Goal: Task Accomplishment & Management: Complete application form

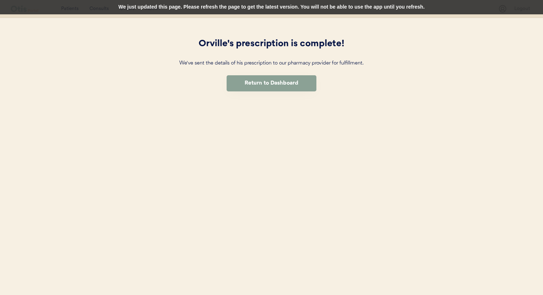
click at [301, 12] on div "We just updated this page. Please refresh the page to get the latest version. Y…" at bounding box center [271, 7] width 543 height 14
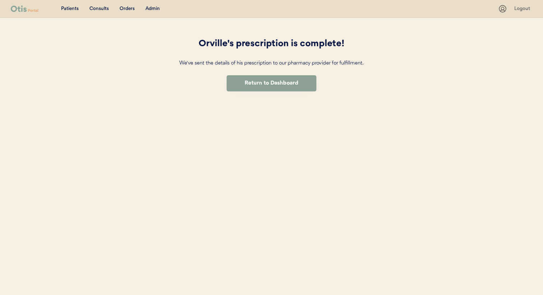
click at [130, 10] on div "Orders" at bounding box center [127, 8] width 15 height 7
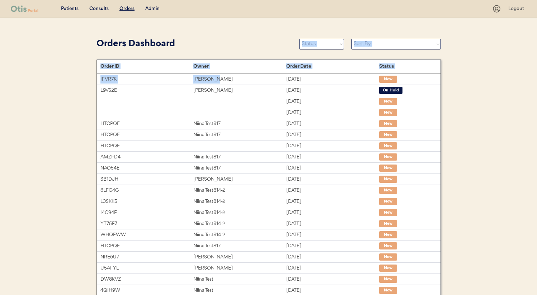
drag, startPoint x: 232, startPoint y: 81, endPoint x: 242, endPoint y: 42, distance: 40.3
click at [242, 42] on div "Orders Dashboard Status On Hold New In Progress Complete Pending HW Consent Can…" at bounding box center [269, 213] width 345 height 354
click at [242, 42] on div "Orders Dashboard" at bounding box center [195, 44] width 196 height 14
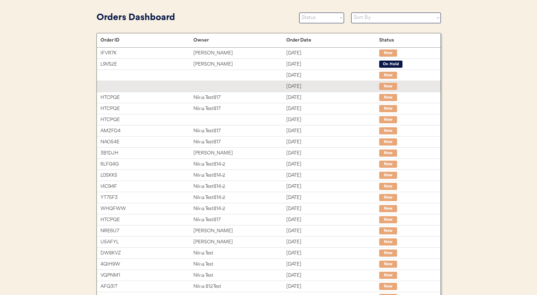
scroll to position [29, 0]
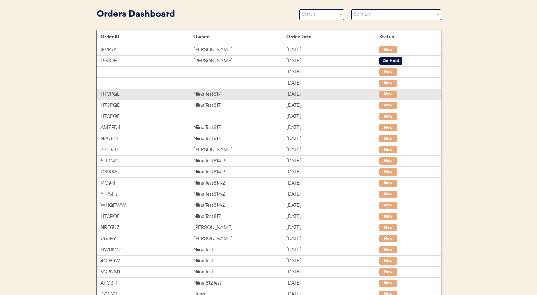
click at [245, 95] on div "Niina Test817" at bounding box center [239, 94] width 93 height 8
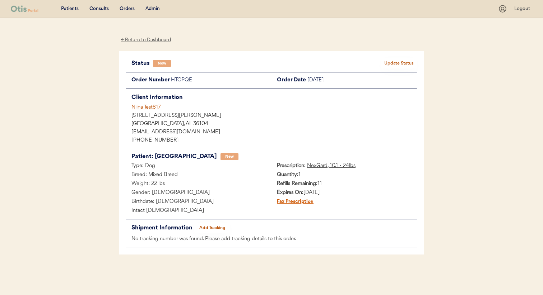
click at [398, 62] on button "Update Status" at bounding box center [399, 64] width 36 height 10
select select ""new""
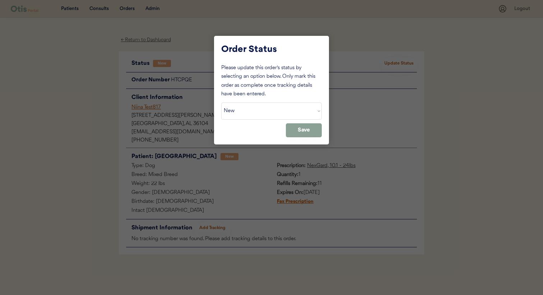
click at [308, 121] on div "Please update this order's status by selecting an option below. Only mark this …" at bounding box center [271, 101] width 101 height 74
click at [308, 116] on select "Status On Hold New In Progress Complete Pending HW Consent Cancelled" at bounding box center [271, 111] width 101 height 17
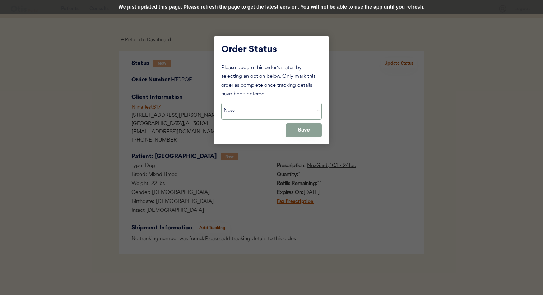
click at [190, 11] on div "We just updated this page. Please refresh the page to get the latest version. Y…" at bounding box center [271, 7] width 543 height 14
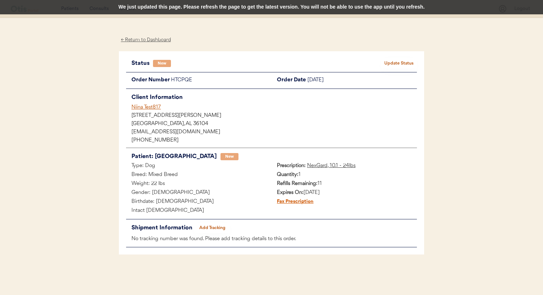
click at [262, 5] on div "We just updated this page. Please refresh the page to get the latest version. Y…" at bounding box center [271, 7] width 543 height 14
click at [292, 11] on div "We just updated this page. Please refresh the page to get the latest version. Y…" at bounding box center [271, 7] width 543 height 14
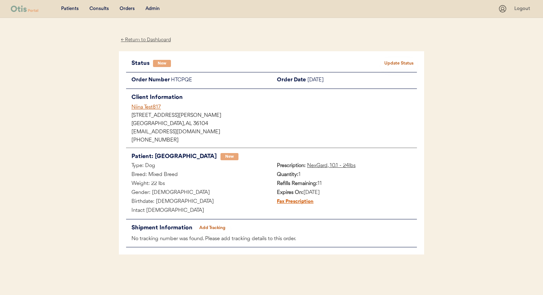
click at [396, 64] on button "Update Status" at bounding box center [399, 64] width 36 height 10
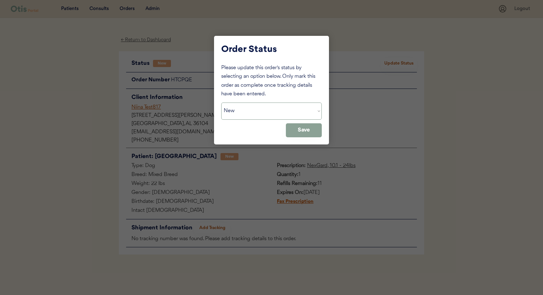
click at [278, 112] on select "Status On Hold New In Progress Complete Pending HW Consent Cancelled" at bounding box center [271, 111] width 101 height 17
select select ""on_hold""
click at [221, 103] on select "Status On Hold New In Progress Complete Pending HW Consent Cancelled" at bounding box center [271, 111] width 101 height 17
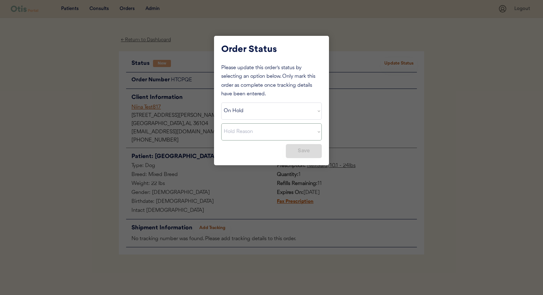
click at [278, 132] on select "Hold Reason Missing order information Incorrect order information Out of refill…" at bounding box center [271, 131] width 101 height 17
select select ""missing_order_information""
click at [221, 123] on select "Hold Reason Missing order information Incorrect order information Out of refill…" at bounding box center [271, 131] width 101 height 17
click at [288, 152] on button "Save" at bounding box center [304, 151] width 36 height 14
click at [342, 106] on div at bounding box center [271, 147] width 543 height 295
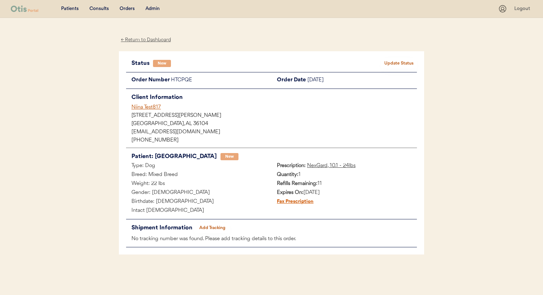
click at [382, 63] on button "Update Status" at bounding box center [399, 64] width 36 height 10
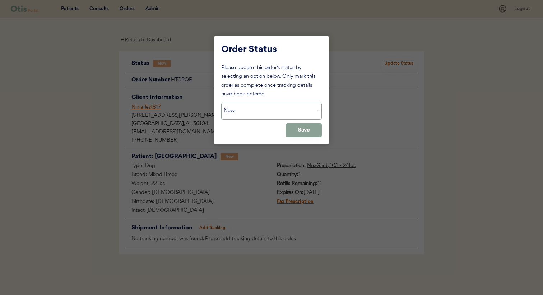
click at [304, 118] on select "Status On Hold New In Progress Complete Pending HW Consent Cancelled" at bounding box center [271, 111] width 101 height 17
select select ""on_hold""
click at [221, 103] on select "Status On Hold New In Progress Complete Pending HW Consent Cancelled" at bounding box center [271, 111] width 101 height 17
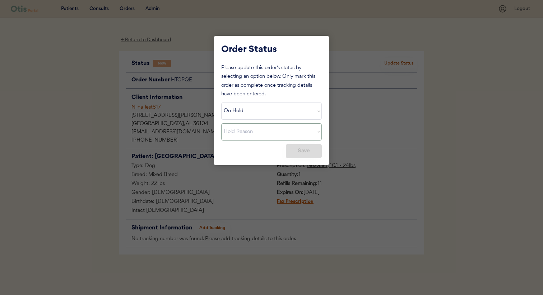
click at [288, 135] on select "Hold Reason Missing order information Incorrect order information Out of refill…" at bounding box center [271, 131] width 101 height 17
click at [221, 123] on select "Hold Reason Missing order information Incorrect order information Out of refill…" at bounding box center [271, 131] width 101 height 17
click at [298, 153] on button "Save" at bounding box center [304, 151] width 36 height 14
select select ""PLACEHOLDER_1427118222253""
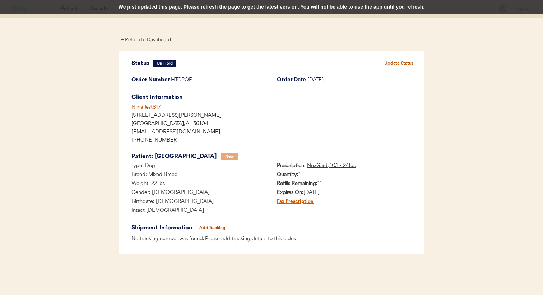
click at [261, 5] on div "We just updated this page. Please refresh the page to get the latest version. Y…" at bounding box center [271, 7] width 543 height 14
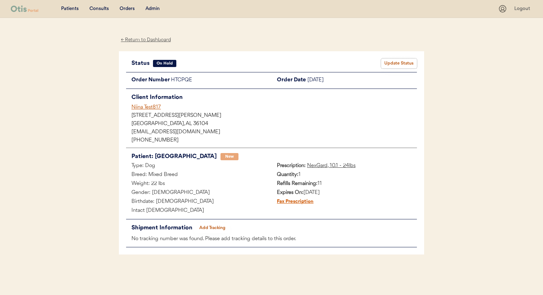
click at [404, 64] on button "Update Status" at bounding box center [399, 64] width 36 height 10
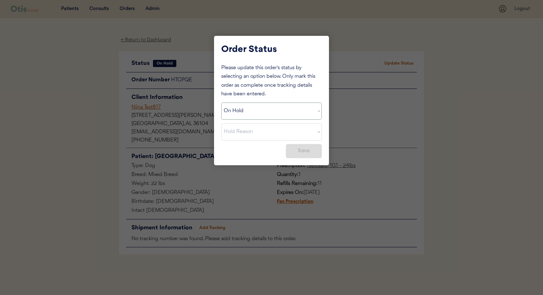
click at [295, 116] on select "Status On Hold New In Progress Complete Pending HW Consent Cancelled" at bounding box center [271, 111] width 101 height 17
click at [221, 103] on select "Status On Hold New In Progress Complete Pending HW Consent Cancelled" at bounding box center [271, 111] width 101 height 17
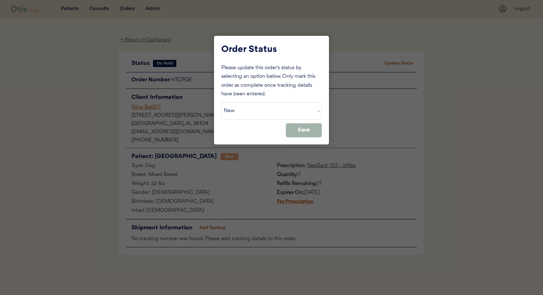
click at [298, 132] on button "Save" at bounding box center [304, 130] width 36 height 14
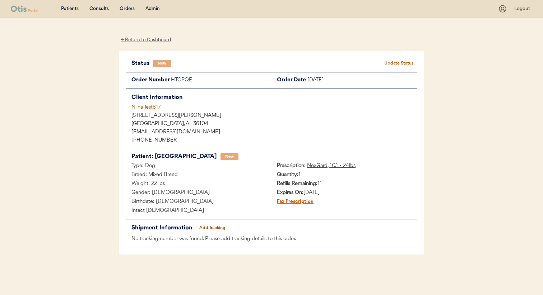
click at [394, 62] on button "Update Status" at bounding box center [399, 64] width 36 height 10
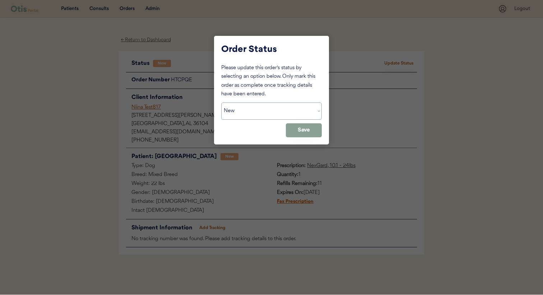
click at [292, 108] on select "Status On Hold New In Progress Complete Pending HW Consent Cancelled" at bounding box center [271, 111] width 101 height 17
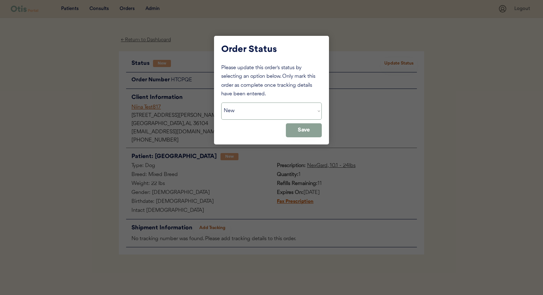
select select ""on_hold""
click at [221, 103] on select "Status On Hold New In Progress Complete Pending HW Consent Cancelled" at bounding box center [271, 111] width 101 height 17
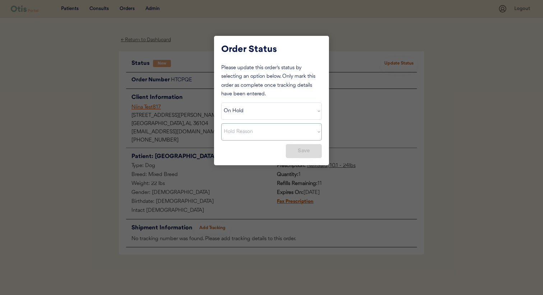
click at [287, 134] on select "Hold Reason Missing order information Incorrect order information Out of refill…" at bounding box center [271, 131] width 101 height 17
click at [221, 123] on select "Hold Reason Missing order information Incorrect order information Out of refill…" at bounding box center [271, 131] width 101 height 17
click at [296, 151] on button "Save" at bounding box center [304, 151] width 36 height 14
select select ""PLACEHOLDER_1427118222253""
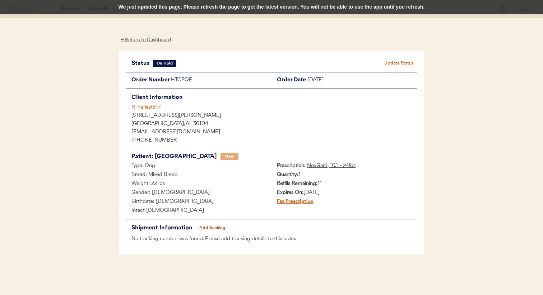
click at [246, 9] on div "We just updated this page. Please refresh the page to get the latest version. Y…" at bounding box center [271, 7] width 543 height 14
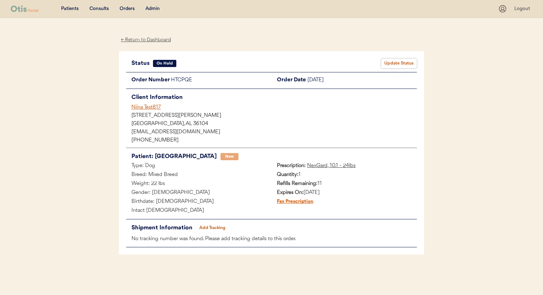
click at [400, 59] on button "Update Status" at bounding box center [399, 64] width 36 height 10
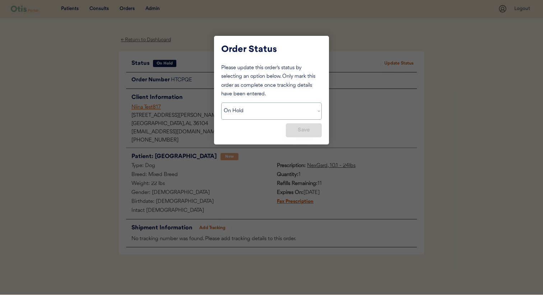
click at [284, 117] on select "Status On Hold New In Progress Complete Pending HW Consent Cancelled" at bounding box center [271, 111] width 101 height 17
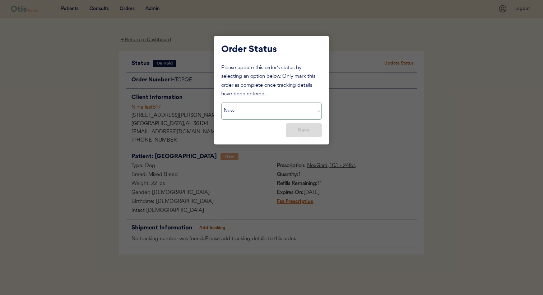
click at [221, 103] on select "Status On Hold New In Progress Complete Pending HW Consent Cancelled" at bounding box center [271, 111] width 101 height 17
click at [303, 134] on button "Save" at bounding box center [304, 130] width 36 height 14
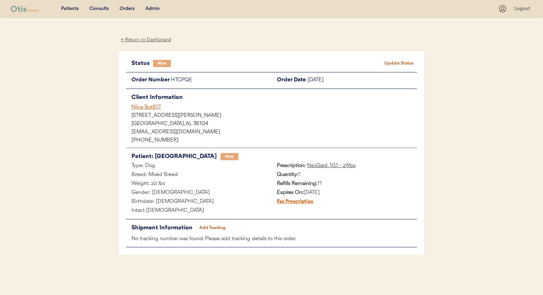
click at [398, 64] on button "Update Status" at bounding box center [399, 64] width 36 height 10
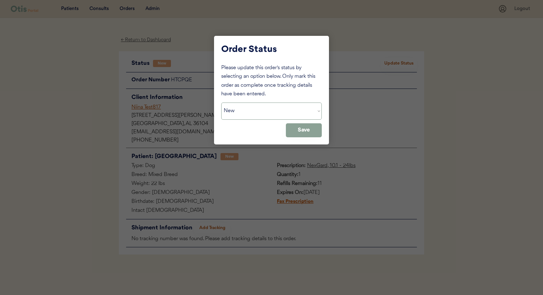
click at [300, 108] on select "Status On Hold New In Progress Complete Pending HW Consent Cancelled" at bounding box center [271, 111] width 101 height 17
select select ""cancelled""
click at [221, 103] on select "Status On Hold New In Progress Complete Pending HW Consent Cancelled" at bounding box center [271, 111] width 101 height 17
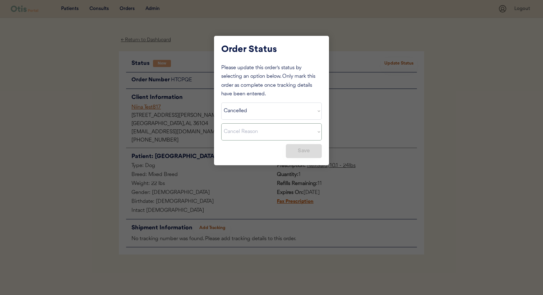
click at [294, 133] on select "Cancel Reason Missing order information Incorrect order information Out of refi…" at bounding box center [271, 131] width 101 height 17
click at [221, 123] on select "Cancel Reason Missing order information Incorrect order information Out of refi…" at bounding box center [271, 131] width 101 height 17
click at [300, 156] on button "Save" at bounding box center [304, 151] width 36 height 14
select select ""PLACEHOLDER_1427118222253""
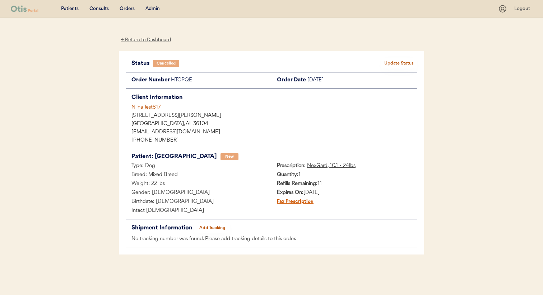
click at [406, 65] on button "Update Status" at bounding box center [399, 64] width 36 height 10
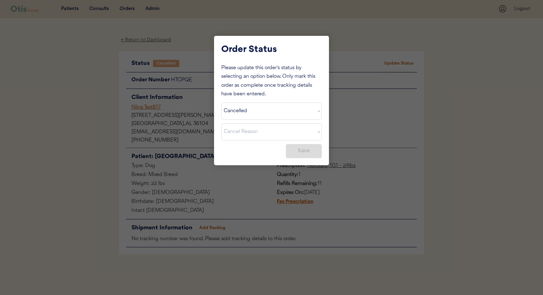
click at [297, 219] on div at bounding box center [271, 147] width 543 height 295
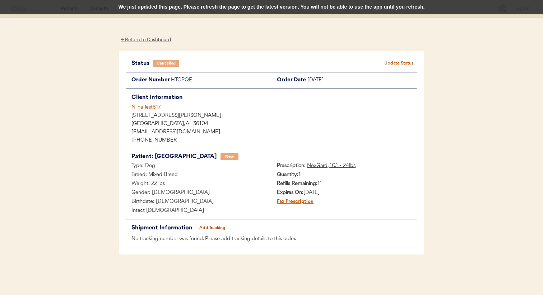
click at [187, 5] on div "We just updated this page. Please refresh the page to get the latest version. Y…" at bounding box center [271, 7] width 543 height 14
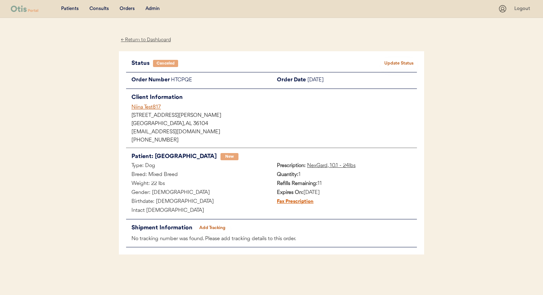
click at [389, 64] on button "Update Status" at bounding box center [399, 64] width 36 height 10
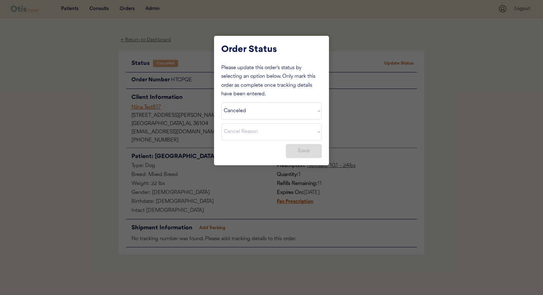
click at [261, 120] on div "Please update this order's status by selecting an option below. Only mark this …" at bounding box center [271, 111] width 101 height 94
click at [261, 117] on select "Status On Hold New In Progress Complete Pending HW Consent Canceled" at bounding box center [271, 111] width 101 height 17
click at [260, 135] on select "Cancel Reason Missing order information Incorrect order information Out of refi…" at bounding box center [271, 131] width 101 height 17
click at [266, 138] on select "Cancel Reason Missing order information Incorrect order information Out of refi…" at bounding box center [271, 131] width 101 height 17
click at [266, 107] on select "Status On Hold New In Progress Complete Pending HW Consent Canceled" at bounding box center [271, 111] width 101 height 17
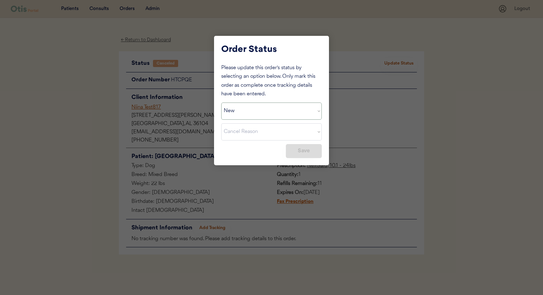
click at [221, 103] on select "Status On Hold New In Progress Complete Pending HW Consent Canceled" at bounding box center [271, 111] width 101 height 17
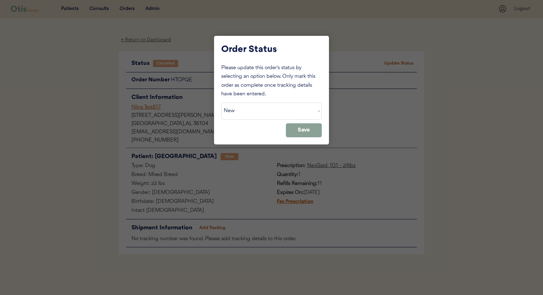
click at [296, 148] on div at bounding box center [271, 147] width 543 height 295
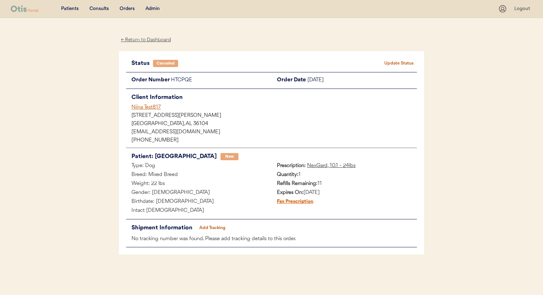
click at [403, 65] on button "Update Status" at bounding box center [399, 64] width 36 height 10
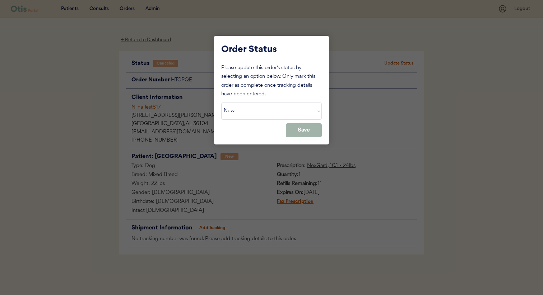
click at [294, 134] on button "Save" at bounding box center [304, 130] width 36 height 14
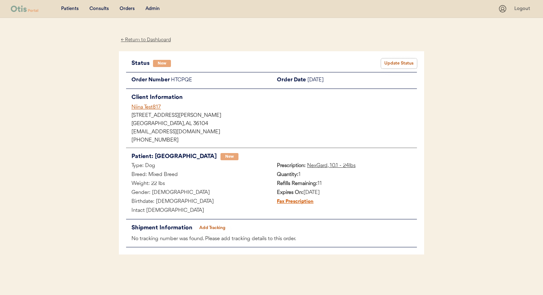
click at [392, 63] on button "Update Status" at bounding box center [399, 64] width 36 height 10
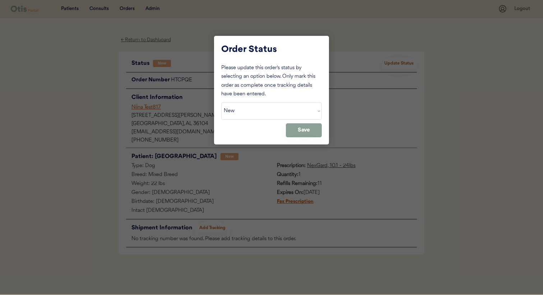
click at [305, 109] on select "Status On Hold New In Progress Complete Pending HW Consent Canceled" at bounding box center [271, 111] width 101 height 17
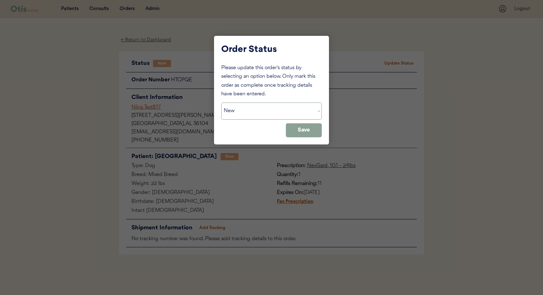
select select ""cancelled""
click at [221, 103] on select "Status On Hold New In Progress Complete Pending HW Consent Canceled" at bounding box center [271, 111] width 101 height 17
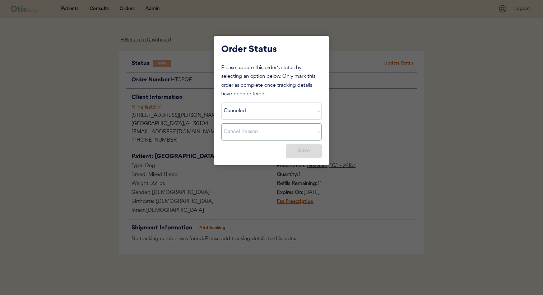
click at [279, 129] on select "Cancel Reason Missing order information Incorrect order information Out of refi…" at bounding box center [271, 131] width 101 height 17
click at [221, 123] on select "Cancel Reason Missing order information Incorrect order information Out of refi…" at bounding box center [271, 131] width 101 height 17
click at [303, 147] on button "Save" at bounding box center [304, 151] width 36 height 14
select select ""PLACEHOLDER_1427118222253""
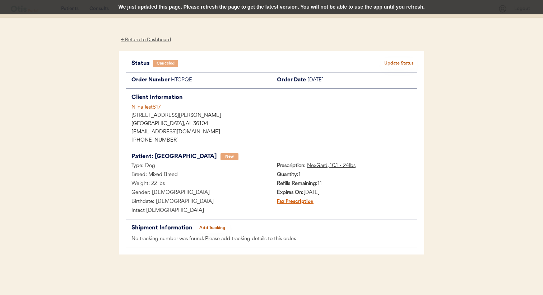
click at [158, 8] on div "We just updated this page. Please refresh the page to get the latest version. Y…" at bounding box center [271, 7] width 543 height 14
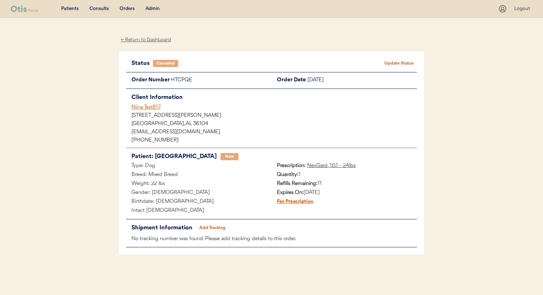
click at [395, 61] on button "Update Status" at bounding box center [399, 64] width 36 height 10
select select ""cancelled""
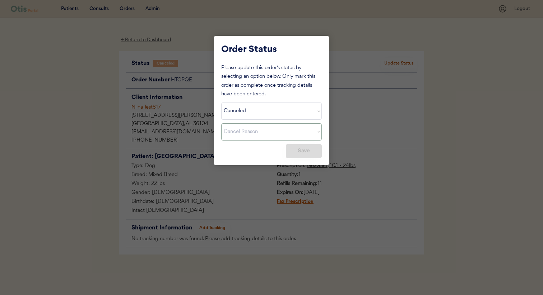
click at [299, 129] on select "Cancel Reason Missing order information Incorrect order information Out of refi…" at bounding box center [271, 131] width 101 height 17
click at [221, 123] on select "Cancel Reason Missing order information Incorrect order information Out of refi…" at bounding box center [271, 131] width 101 height 17
click at [297, 155] on button "Save" at bounding box center [304, 151] width 36 height 14
select select ""PLACEHOLDER_1427118222253""
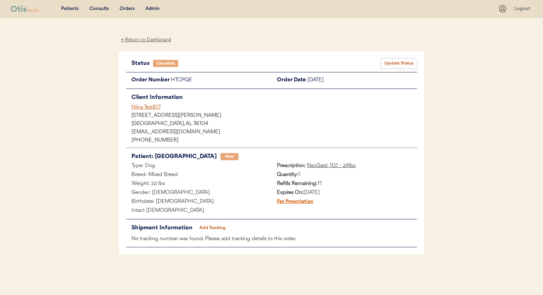
click at [400, 64] on button "Update Status" at bounding box center [399, 64] width 36 height 10
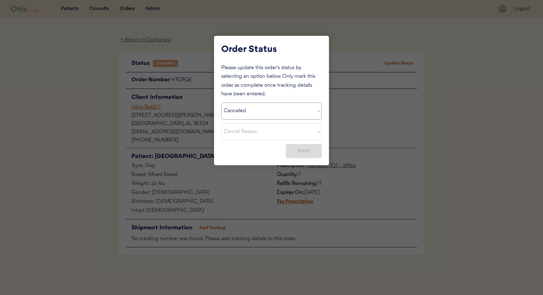
click at [289, 113] on select "Status On Hold New In Progress Complete Pending HW Consent Canceled" at bounding box center [271, 111] width 101 height 17
select select ""new""
click at [221, 103] on select "Status On Hold New In Progress Complete Pending HW Consent Canceled" at bounding box center [271, 111] width 101 height 17
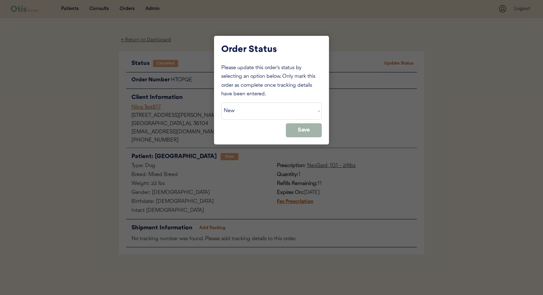
click at [304, 130] on button "Save" at bounding box center [304, 130] width 36 height 14
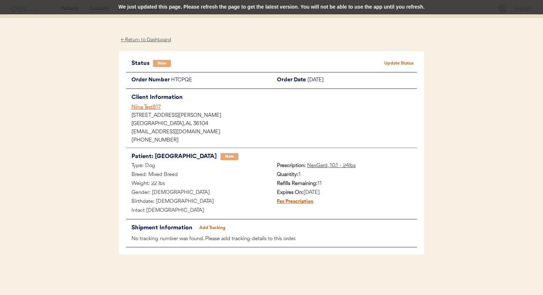
click at [246, 11] on div "We just updated this page. Please refresh the page to get the latest version. Y…" at bounding box center [271, 7] width 543 height 14
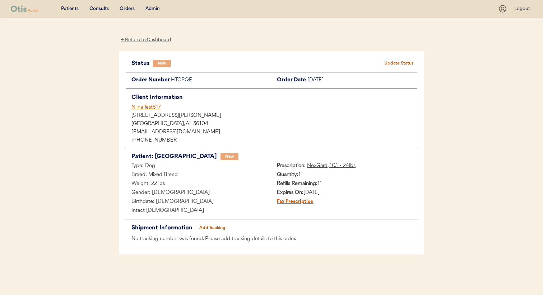
click at [394, 61] on button "Update Status" at bounding box center [399, 64] width 36 height 10
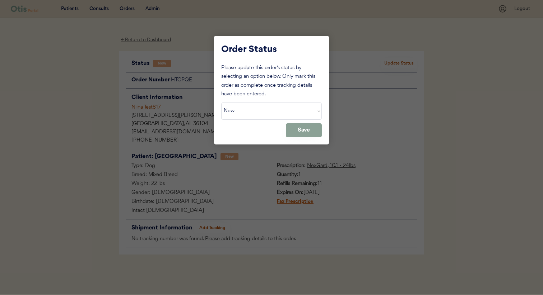
click at [310, 117] on select "Status On Hold New In Progress Complete Pending HW Consent Canceled" at bounding box center [271, 111] width 101 height 17
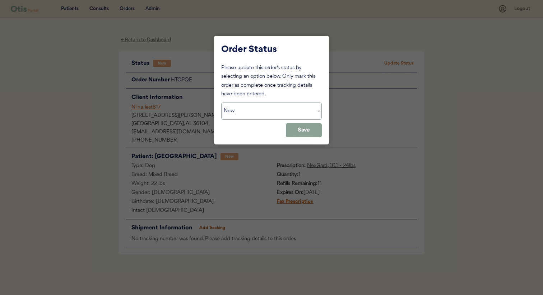
select select ""complete""
click at [221, 103] on select "Status On Hold New In Progress Complete Pending HW Consent Canceled" at bounding box center [271, 111] width 101 height 17
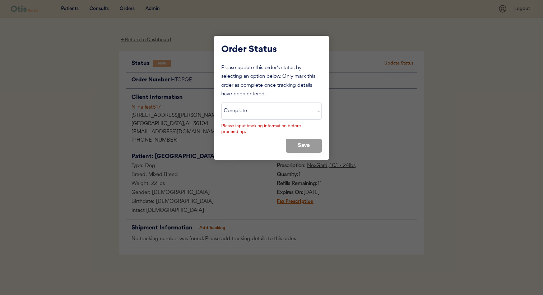
click at [263, 132] on div "Please input tracking information before proceeding." at bounding box center [271, 129] width 101 height 12
click at [340, 81] on div at bounding box center [271, 147] width 543 height 295
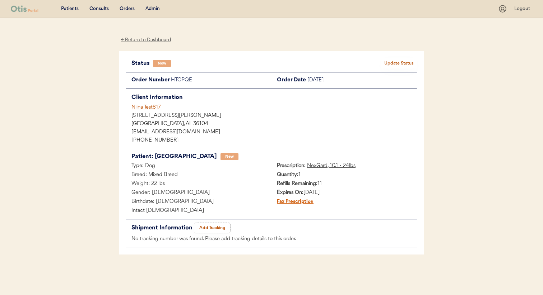
click at [204, 226] on button "Add Tracking" at bounding box center [212, 228] width 36 height 10
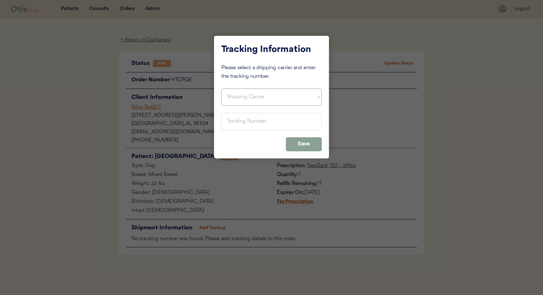
click at [259, 100] on select "Shipping Carrier FedEx FedEx Ground Economy UPS USPS" at bounding box center [271, 97] width 101 height 17
select select ""usps""
click at [221, 89] on select "Shipping Carrier FedEx FedEx Ground Economy UPS USPS" at bounding box center [271, 97] width 101 height 17
click at [255, 122] on input "input" at bounding box center [271, 121] width 101 height 17
click at [244, 124] on input "input" at bounding box center [271, 121] width 101 height 17
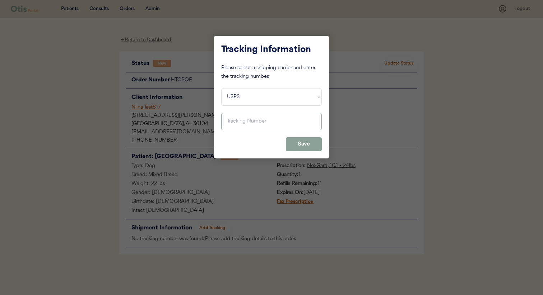
paste input "420112389300110597204568158129"
type input "420112389300110597204568158129"
click at [257, 140] on div "Tracking Information Please select a shipping carrier and enter the tracking nu…" at bounding box center [271, 97] width 115 height 123
click at [305, 144] on button "Save" at bounding box center [304, 144] width 36 height 14
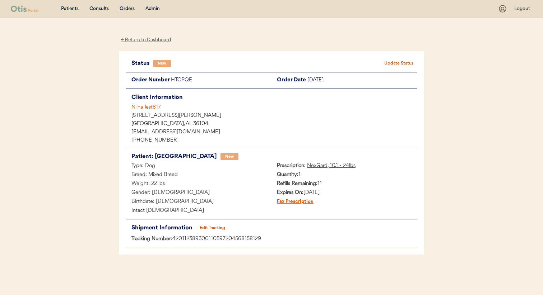
click at [400, 65] on button "Update Status" at bounding box center [399, 64] width 36 height 10
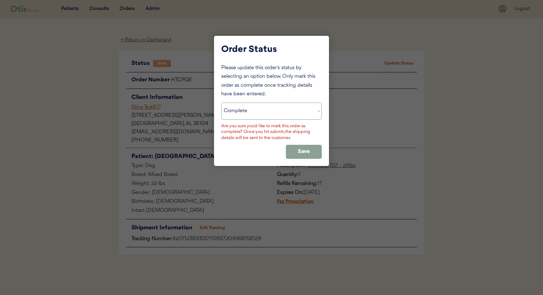
click at [291, 113] on select "Status On Hold New In Progress Complete Pending HW Consent Canceled" at bounding box center [271, 111] width 101 height 17
click at [221, 103] on select "Status On Hold New In Progress Complete Pending HW Consent Canceled" at bounding box center [271, 111] width 101 height 17
click at [302, 146] on button "Save" at bounding box center [304, 152] width 36 height 14
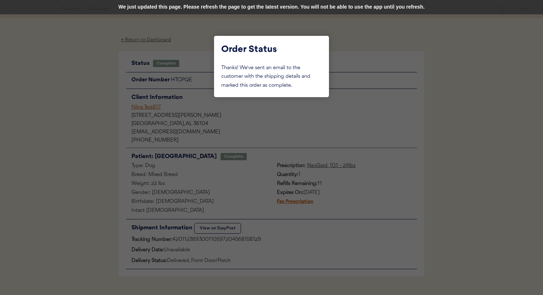
click at [118, 66] on div at bounding box center [271, 147] width 543 height 295
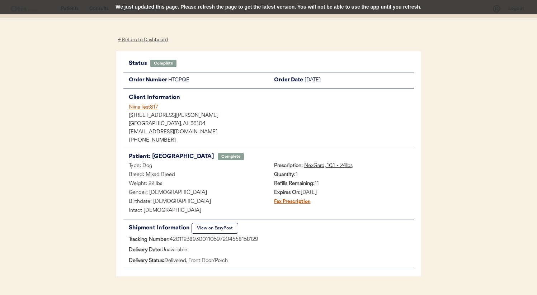
click at [129, 13] on div "We just updated this page. Please refresh the page to get the latest version. Y…" at bounding box center [268, 7] width 537 height 14
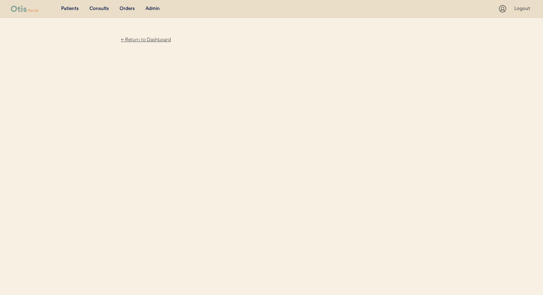
click at [99, 5] on div "Consults" at bounding box center [98, 8] width 19 height 7
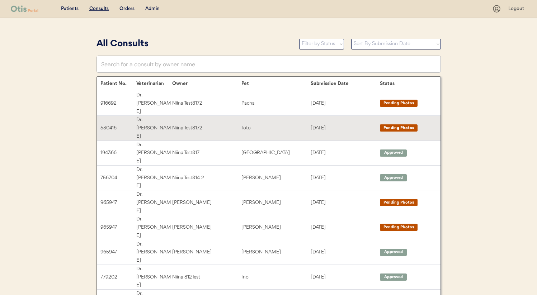
click at [281, 124] on div "Toto" at bounding box center [276, 128] width 69 height 8
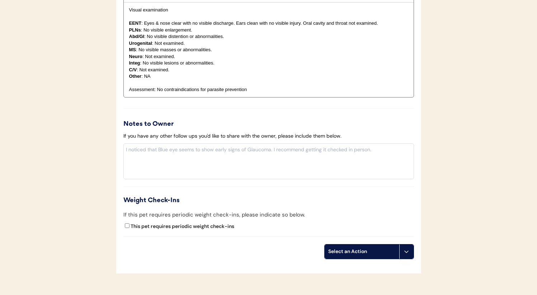
scroll to position [668, 0]
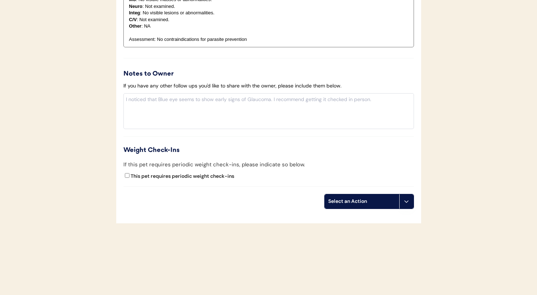
click at [366, 201] on div "Select an Action" at bounding box center [361, 201] width 67 height 7
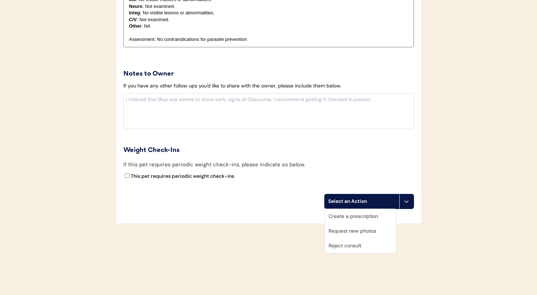
click at [363, 217] on div "Create a prescription" at bounding box center [360, 216] width 71 height 15
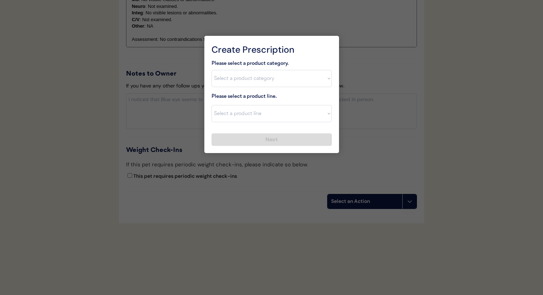
click at [276, 85] on select "Select a product category Allergies Antibiotics Anxiety Combo Parasite Preventi…" at bounding box center [271, 78] width 120 height 17
click at [211, 70] on select "Select a product category Allergies Antibiotics Anxiety Combo Parasite Preventi…" at bounding box center [271, 78] width 120 height 17
click at [372, 95] on div at bounding box center [271, 147] width 543 height 295
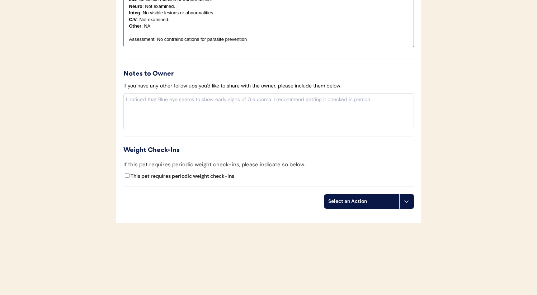
click at [369, 198] on div "Select an Action" at bounding box center [361, 201] width 67 height 7
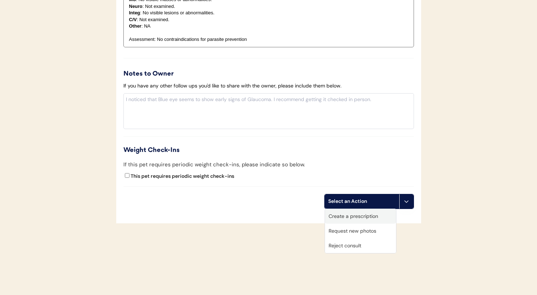
click at [357, 219] on div "Create a prescription" at bounding box center [360, 216] width 71 height 15
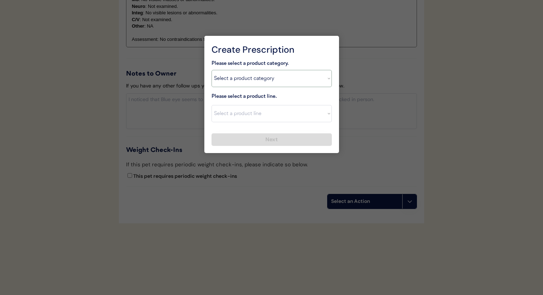
click at [288, 85] on select "Select a product category Allergies Antibiotics Anxiety Combo Parasite Preventi…" at bounding box center [271, 78] width 120 height 17
select select ""flea___tick""
click at [211, 70] on select "Select a product category Allergies Antibiotics Anxiety Combo Parasite Preventi…" at bounding box center [271, 78] width 120 height 17
click at [287, 107] on select "Select a product line NexGard Plus NexGard Plus Revolution for Cats Simparica T…" at bounding box center [271, 113] width 120 height 17
select select ""NexGard""
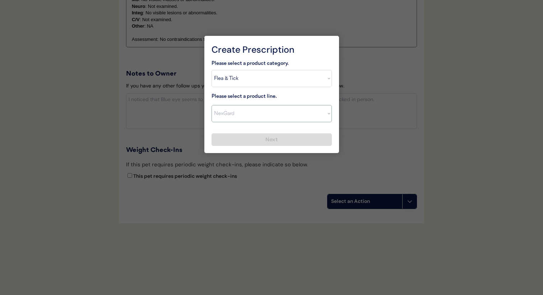
click at [211, 105] on select "Select a product line Bravecto 3 Month NexGard Simparica" at bounding box center [271, 113] width 120 height 17
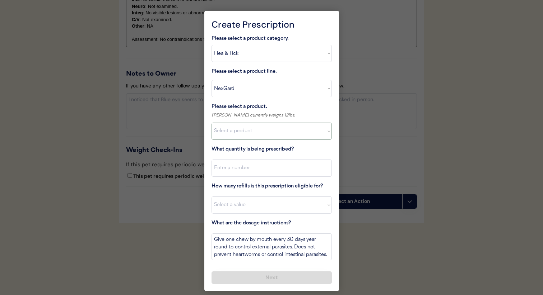
click at [284, 130] on select "Select a product NexGard, 4 - 10lbs NexGard, 10.1 - 24lbs NexGard, 24.1 - 60lbs…" at bounding box center [271, 131] width 120 height 17
select select ""1348695171700984260__LOOKUP__1670802139216x645124073882102900""
click at [211, 123] on select "Select a product NexGard, 4 - 10lbs NexGard, 10.1 - 24lbs NexGard, 24.1 - 60lbs…" at bounding box center [271, 131] width 120 height 17
click at [277, 162] on input "input" at bounding box center [271, 168] width 120 height 17
type input "1"
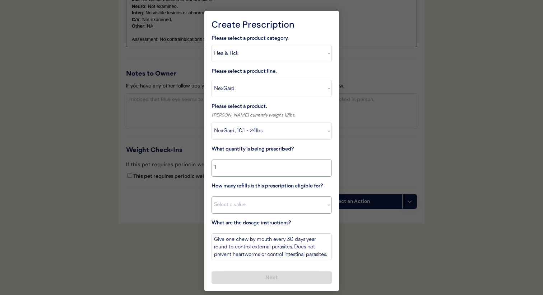
click at [267, 200] on select "Select a value 0 1 2 3 4 5 6 7 8 10 11" at bounding box center [271, 205] width 120 height 17
click at [270, 206] on select "Select a value 0 1 2 3 4 5 6 7 8 10 11" at bounding box center [271, 205] width 120 height 17
select select "11"
click at [211, 197] on select "Select a value 0 1 2 3 4 5 6 7 8 10 11" at bounding box center [271, 205] width 120 height 17
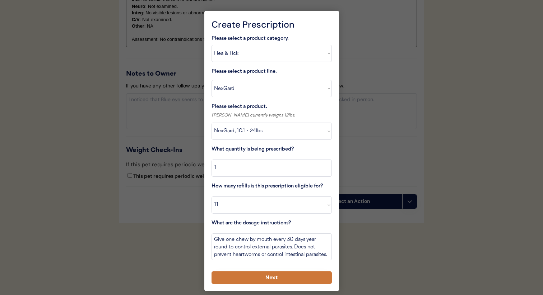
click at [270, 276] on button "Next" at bounding box center [271, 278] width 120 height 13
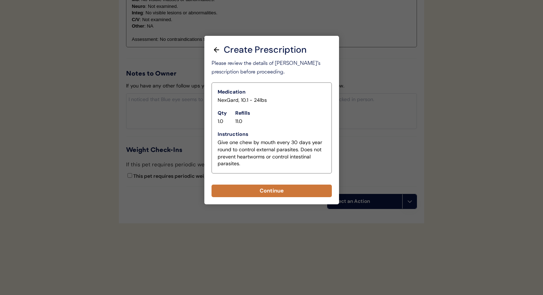
click at [272, 191] on button "Continue" at bounding box center [271, 191] width 120 height 13
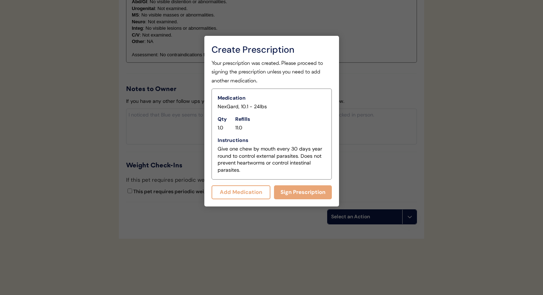
scroll to position [683, 0]
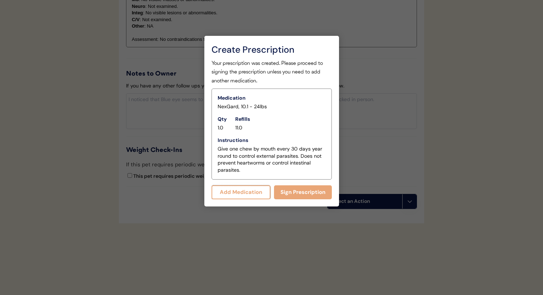
click at [253, 192] on button "Add Medication" at bounding box center [240, 193] width 59 height 14
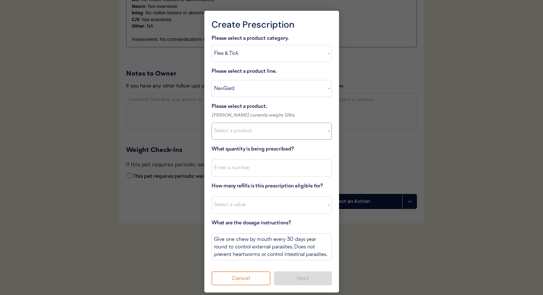
click at [260, 138] on select "Select a product NexGard, 4 - 10lbs NexGard, 10.1 - 24lbs NexGard, 24.1 - 60lbs…" at bounding box center [271, 131] width 120 height 17
click at [264, 47] on select "Select a product category Allergies Antibiotics Anxiety Combo Parasite Preventi…" at bounding box center [271, 53] width 120 height 17
select select ""heartworm""
click at [211, 45] on select "Select a product category Allergies Antibiotics Anxiety Combo Parasite Preventi…" at bounding box center [271, 53] width 120 height 17
click at [260, 90] on select "Select a product line Bravecto 3 Month NexGard Simparica" at bounding box center [271, 88] width 120 height 17
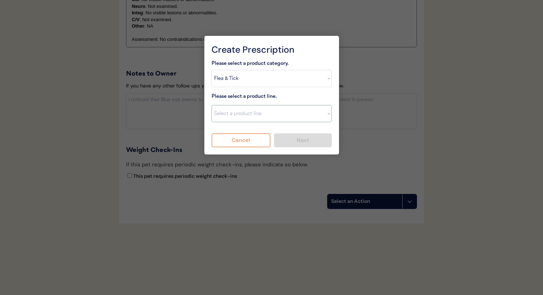
click at [254, 112] on select "Select a product line Bravecto 3 Month NexGard Simparica" at bounding box center [271, 113] width 120 height 17
click at [211, 105] on select "Select a product line Bravecto 3 Month NexGard Simparica" at bounding box center [271, 113] width 120 height 17
click at [254, 121] on select "Select a product line Bravecto 3 Month NexGard Simparica" at bounding box center [271, 113] width 120 height 17
select select ""Heartgard Plus""
click at [211, 105] on select "Select a product line Heartgard Plus Sentinel Flavor Tabs" at bounding box center [271, 113] width 120 height 17
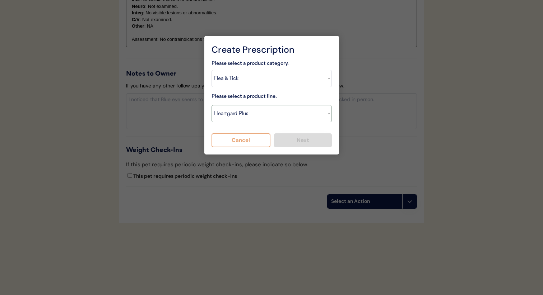
type textarea "Give one chew by mouth every 30 days year round to control internal parasites. …"
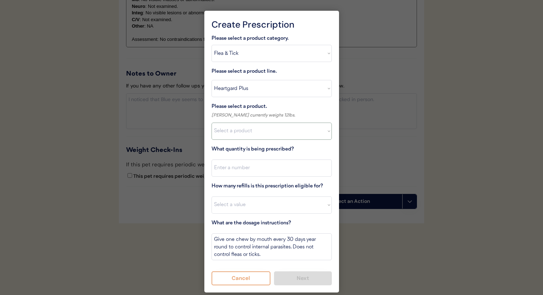
click at [253, 132] on select "Select a product Heartgard Plus, 0-25lbs Heartgard Plus, 26-50lbs Heartgard Plu…" at bounding box center [271, 131] width 120 height 17
select select ""1348695171700984260__LOOKUP__1712274129288x718770273176326500""
click at [211, 123] on select "Select a product Heartgard Plus, 0-25lbs Heartgard Plus, 26-50lbs Heartgard Plu…" at bounding box center [271, 131] width 120 height 17
click at [253, 171] on input "input" at bounding box center [271, 168] width 120 height 17
type input "1"
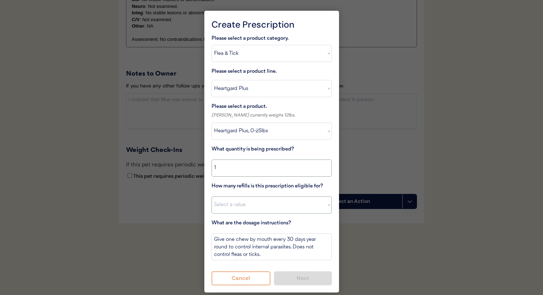
click at [246, 203] on select "Select a value 0 1 2 3 4 5 6 7 8 10 11" at bounding box center [271, 205] width 120 height 17
select select "11"
click at [211, 197] on select "Select a value 0 1 2 3 4 5 6 7 8 10 11" at bounding box center [271, 205] width 120 height 17
click at [286, 278] on button "Next" at bounding box center [303, 279] width 58 height 14
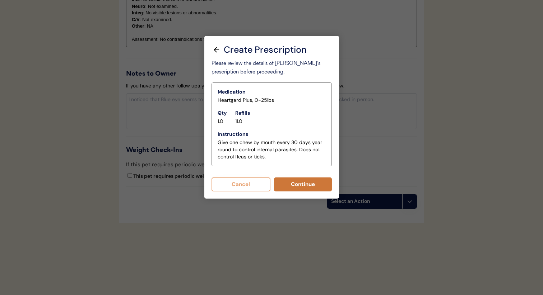
click at [289, 183] on button "Continue" at bounding box center [303, 185] width 58 height 14
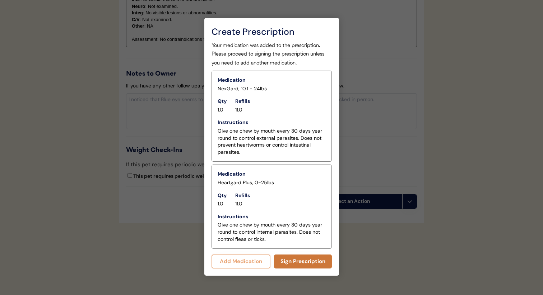
click at [296, 261] on button "Sign Prescription" at bounding box center [303, 262] width 58 height 14
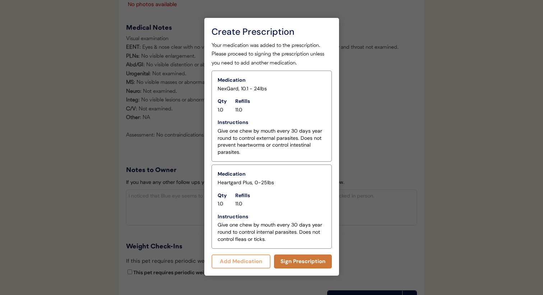
scroll to position [677, 0]
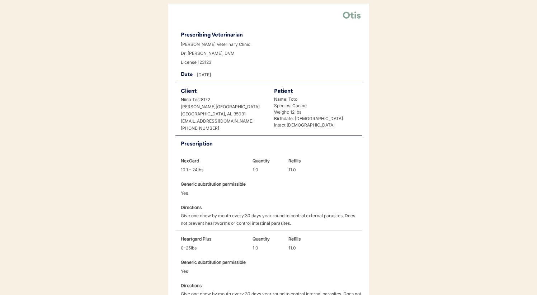
scroll to position [217, 0]
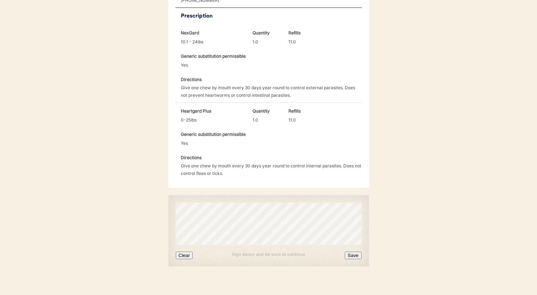
click at [186, 252] on button "Clear" at bounding box center [184, 256] width 17 height 8
click at [356, 252] on button "Save" at bounding box center [353, 256] width 17 height 8
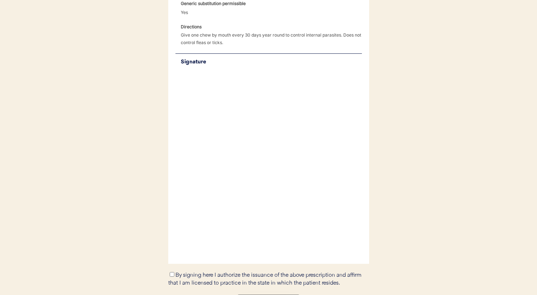
scroll to position [247, 0]
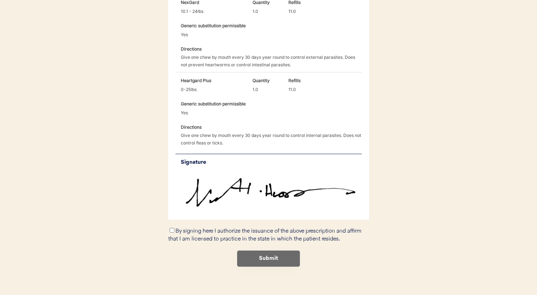
click at [177, 229] on label "By signing here I authorize the issuance of the above prescription and affirm t…" at bounding box center [264, 236] width 193 height 14
click at [174, 228] on input "By signing here I authorize the issuance of the above prescription and affirm t…" at bounding box center [172, 230] width 5 height 5
checkbox input "true"
click at [291, 251] on button "Submit" at bounding box center [268, 259] width 63 height 16
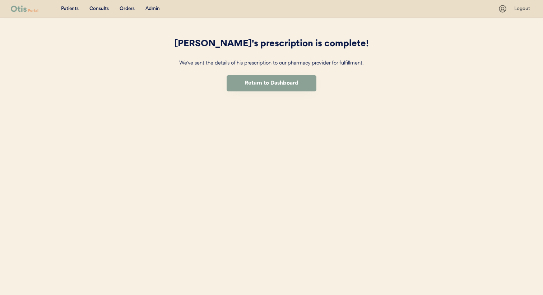
click at [251, 90] on button "Return to Dashboard" at bounding box center [271, 83] width 90 height 16
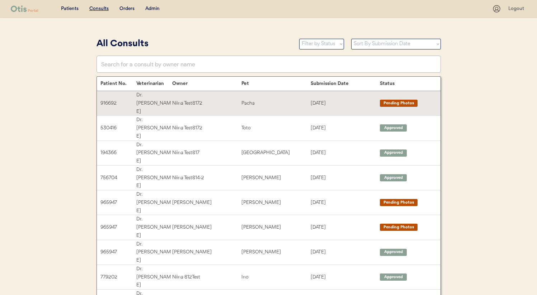
click at [216, 99] on div "Niina Test8172" at bounding box center [206, 103] width 69 height 8
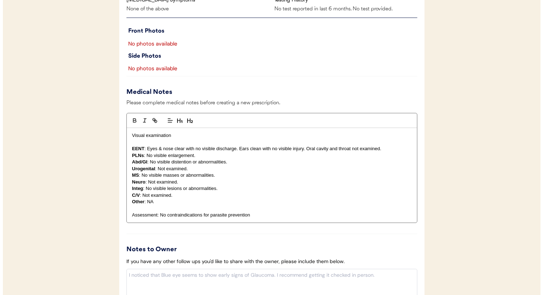
scroll to position [650, 0]
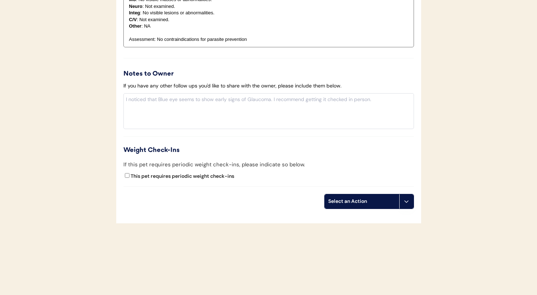
click at [377, 196] on div "Select an Action" at bounding box center [362, 202] width 75 height 14
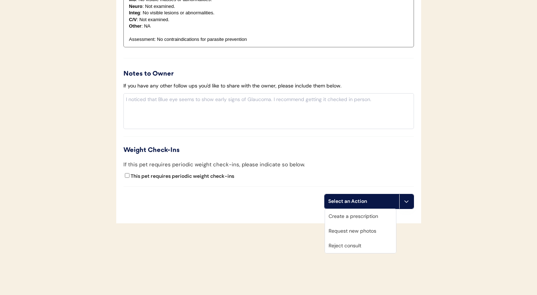
click at [363, 211] on div "Create a prescription" at bounding box center [360, 216] width 71 height 15
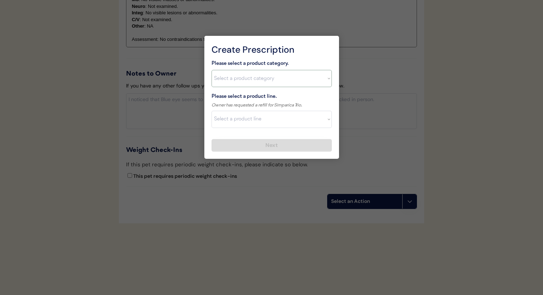
click at [279, 76] on select "Select a product category Allergies Antibiotics Anxiety Combo Parasite Preventi…" at bounding box center [271, 78] width 120 height 17
click at [211, 70] on select "Select a product category Allergies Antibiotics Anxiety Combo Parasite Preventi…" at bounding box center [271, 78] width 120 height 17
click at [266, 77] on select "Select a product category Allergies Antibiotics Anxiety Combo Parasite Preventi…" at bounding box center [271, 78] width 120 height 17
select select ""combo_parasite_prevention""
click at [211, 70] on select "Select a product category Allergies Antibiotics Anxiety Combo Parasite Preventi…" at bounding box center [271, 78] width 120 height 17
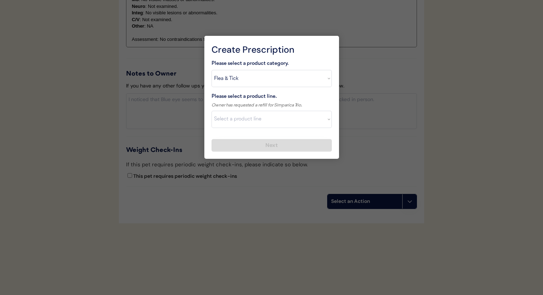
click at [265, 112] on select "Select a product line Bravecto 3 Month NexGard Simparica" at bounding box center [271, 119] width 120 height 17
drag, startPoint x: 265, startPoint y: 112, endPoint x: 277, endPoint y: 107, distance: 13.3
click at [279, 99] on div "Please select a product line." at bounding box center [256, 97] width 90 height 9
click at [273, 118] on select "Select a product line NexGard Plus NexGard Plus Revolution for Cats Simparica T…" at bounding box center [271, 119] width 120 height 17
select select ""Simparica Trio""
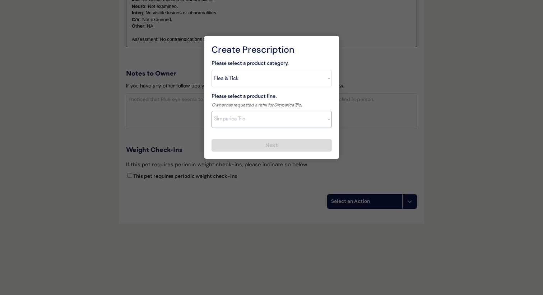
click at [211, 111] on select "Select a product line NexGard Plus NexGard Plus Revolution for Cats Simparica T…" at bounding box center [271, 119] width 120 height 17
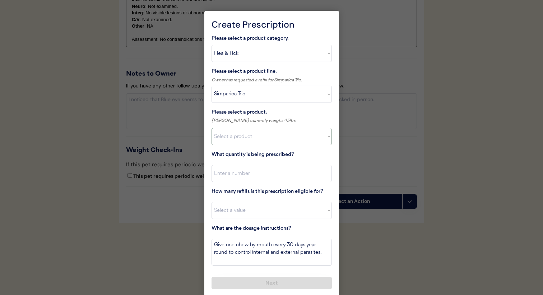
click at [263, 139] on select "Select a product Simparica Trio, 2.8 - 5.5lbs Simparica Trio, 5.6 - 11lbs Simpa…" at bounding box center [271, 136] width 120 height 17
select select ""1348695171700984260__LOOKUP__1703711392488x806698074372480800""
click at [211, 128] on select "Select a product Simparica Trio, 2.8 - 5.5lbs Simparica Trio, 5.6 - 11lbs Simpa…" at bounding box center [271, 136] width 120 height 17
click at [276, 176] on input "input" at bounding box center [271, 173] width 120 height 17
type input "1"
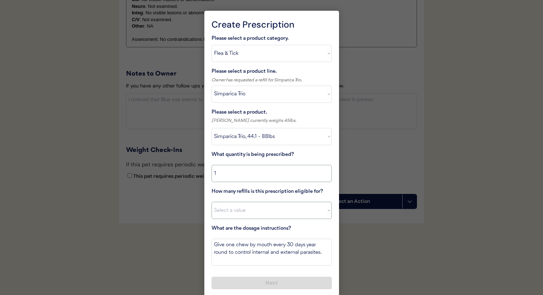
click at [267, 210] on select "Select a value 0 1 2 3 4 5 6 7 8 10 11" at bounding box center [271, 210] width 120 height 17
select select "11"
click at [211, 202] on select "Select a value 0 1 2 3 4 5 6 7 8 10 11" at bounding box center [271, 210] width 120 height 17
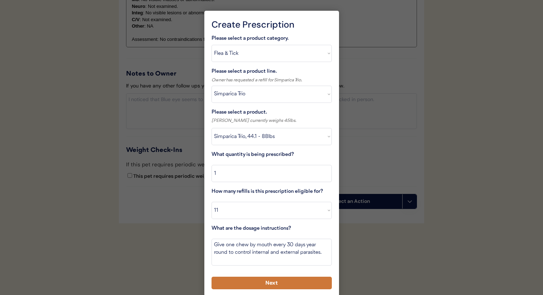
click at [266, 277] on button "Next" at bounding box center [271, 283] width 120 height 13
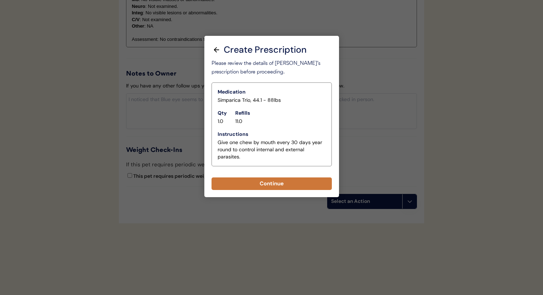
click at [278, 178] on button "Continue" at bounding box center [271, 184] width 120 height 13
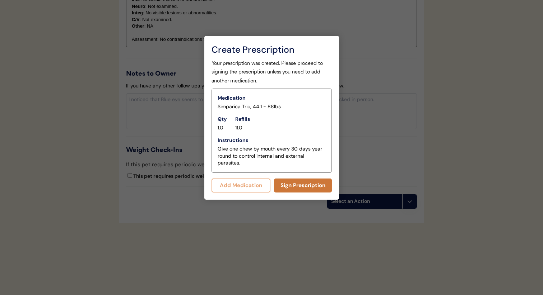
scroll to position [666, 0]
click at [284, 184] on button "Sign Prescription" at bounding box center [303, 186] width 58 height 14
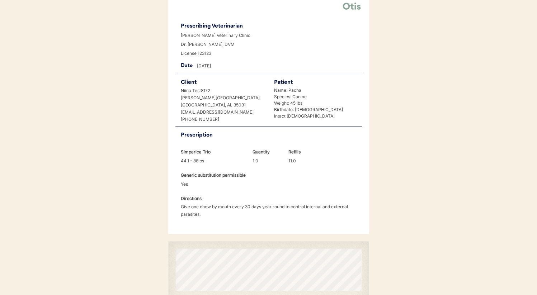
scroll to position [144, 0]
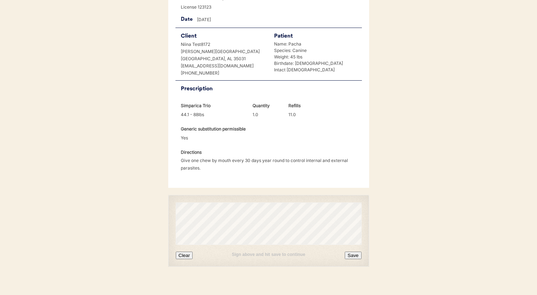
click at [187, 252] on button "Clear" at bounding box center [184, 256] width 17 height 8
click at [356, 252] on button "Save" at bounding box center [353, 256] width 17 height 8
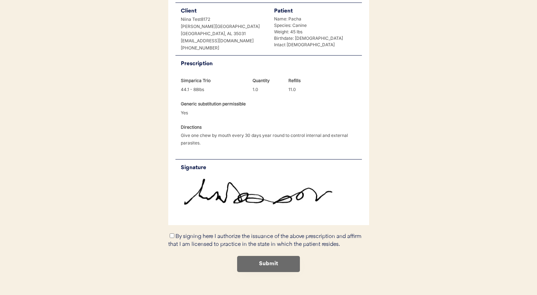
scroll to position [174, 0]
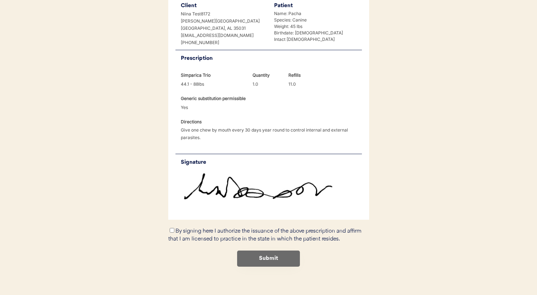
click at [201, 229] on label "By signing here I authorize the issuance of the above prescription and affirm t…" at bounding box center [264, 236] width 193 height 14
click at [174, 228] on input "By signing here I authorize the issuance of the above prescription and affirm t…" at bounding box center [172, 230] width 5 height 5
checkbox input "true"
click at [262, 251] on button "Submit" at bounding box center [268, 259] width 63 height 16
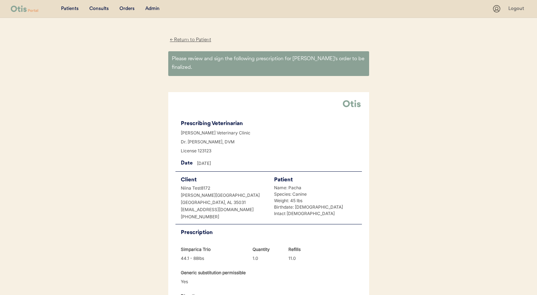
scroll to position [0, 0]
